Goal: Task Accomplishment & Management: Manage account settings

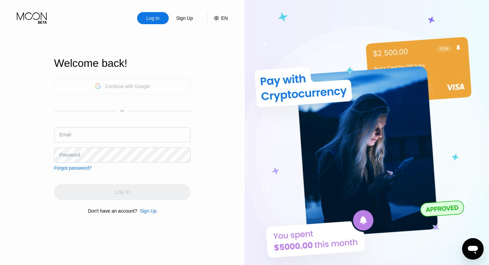
click at [141, 87] on div "Continue with Google" at bounding box center [127, 86] width 45 height 5
click at [136, 85] on div "Continue with Google" at bounding box center [127, 86] width 45 height 5
